Goal: Transaction & Acquisition: Subscribe to service/newsletter

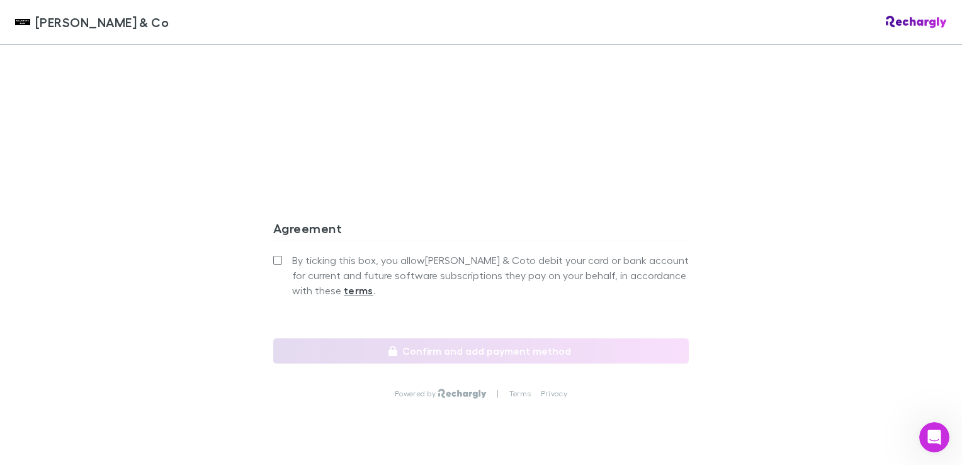
scroll to position [1133, 0]
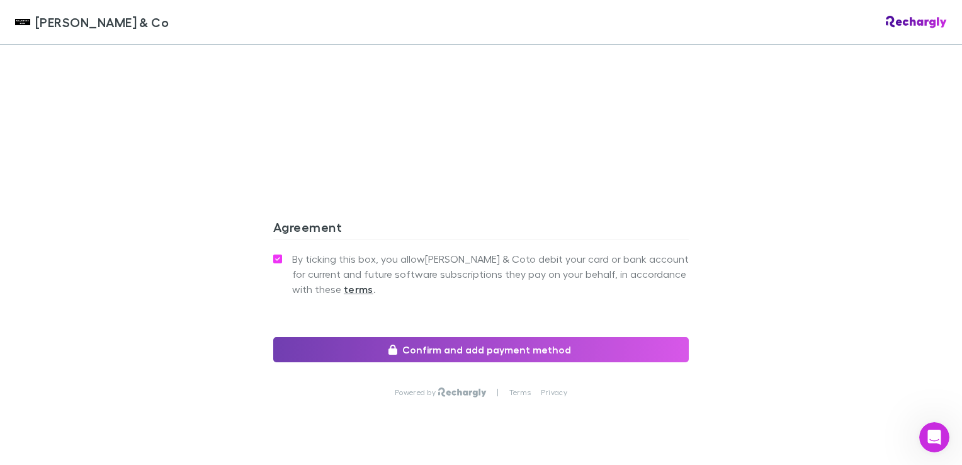
click at [471, 337] on button "Confirm and add payment method" at bounding box center [480, 349] width 415 height 25
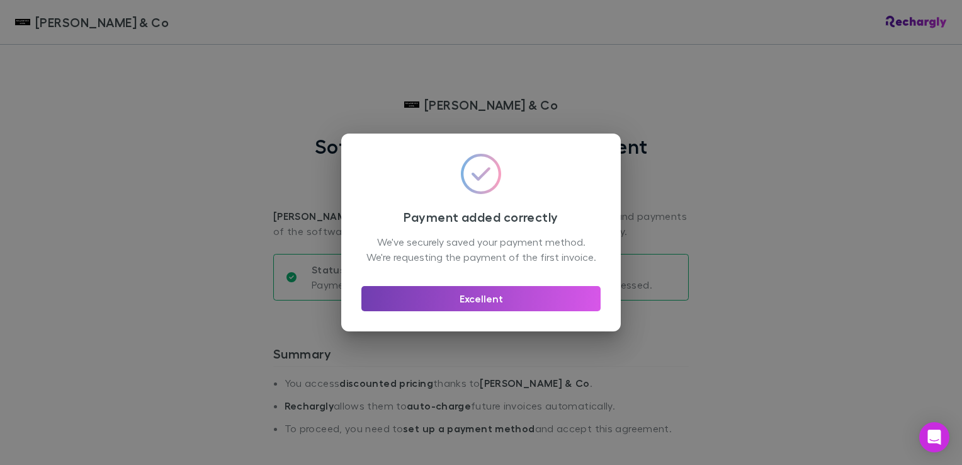
click at [462, 306] on button "Excellent" at bounding box center [480, 298] width 239 height 25
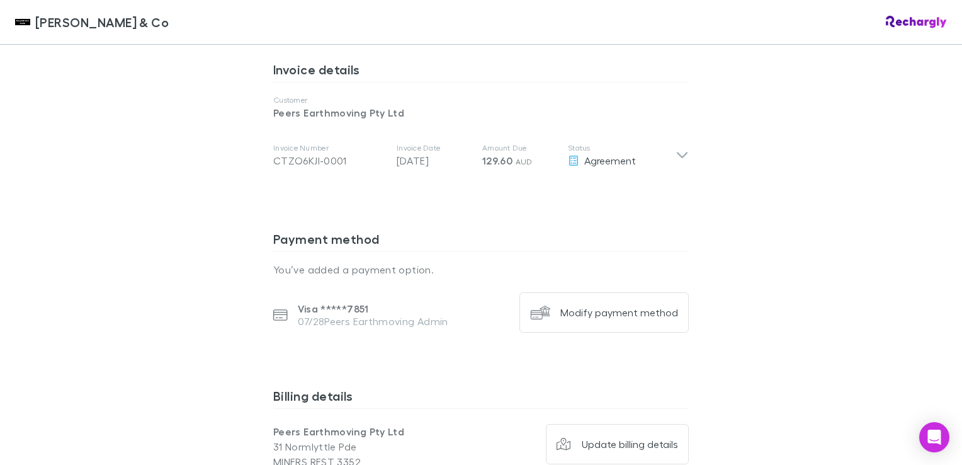
scroll to position [563, 0]
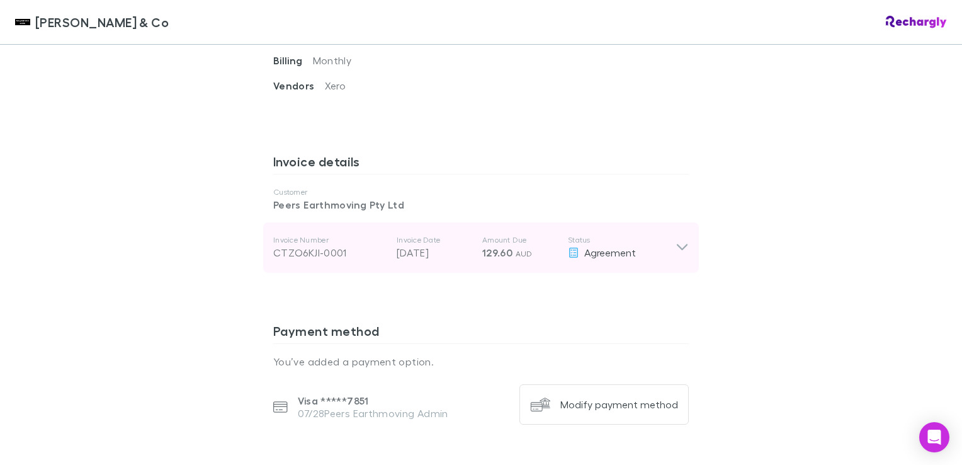
click at [461, 245] on p "[DATE]" at bounding box center [435, 252] width 76 height 15
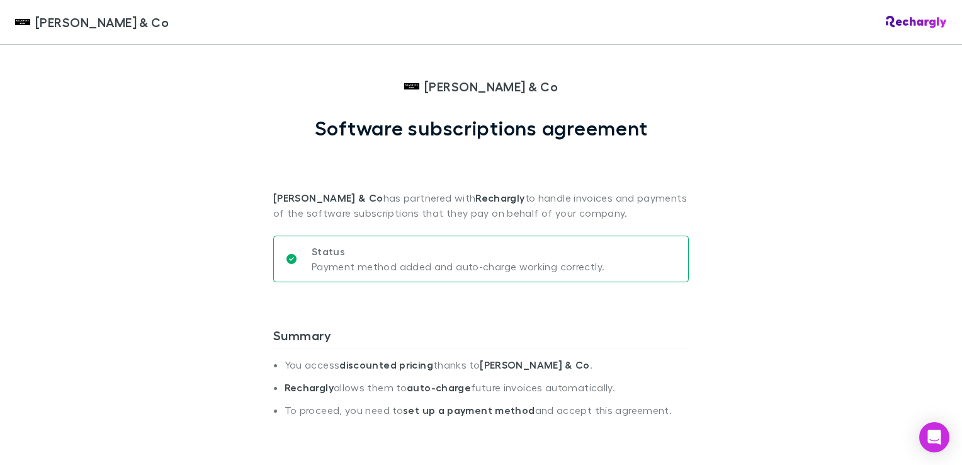
scroll to position [0, 0]
